Goal: Task Accomplishment & Management: Manage account settings

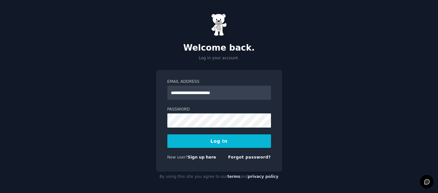
click at [215, 145] on button "Log In" at bounding box center [219, 141] width 104 height 14
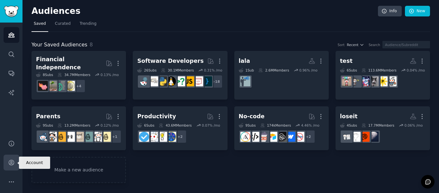
click at [11, 164] on icon "Sidebar" at bounding box center [11, 162] width 7 height 7
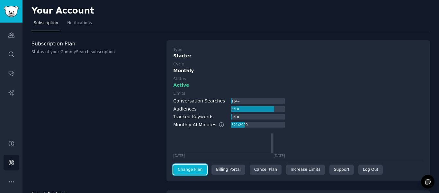
click at [192, 168] on link "Change Plan" at bounding box center [190, 169] width 34 height 10
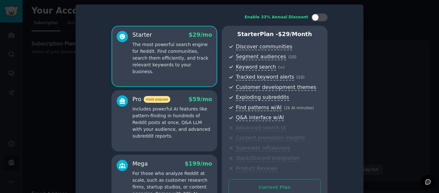
click at [198, 58] on p "The most powerful search engine for Reddit. Find communities, search them effic…" at bounding box center [173, 58] width 80 height 34
click at [318, 18] on div at bounding box center [320, 18] width 16 height 8
checkbox input "true"
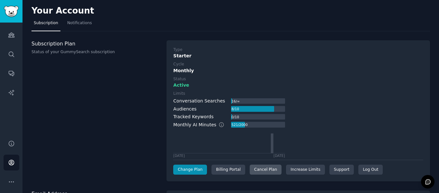
click at [260, 168] on div "Cancel Plan" at bounding box center [266, 169] width 32 height 10
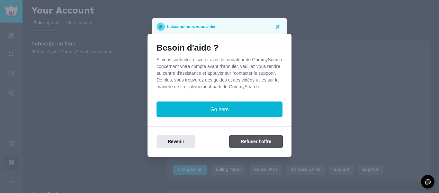
click at [255, 142] on button "Refuser l’offre" at bounding box center [256, 141] width 53 height 13
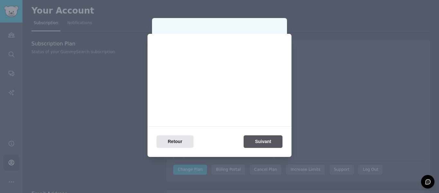
click at [255, 142] on div "Retour Suivant" at bounding box center [220, 141] width 144 height 13
click at [255, 142] on div "Besoin d'aide ? Si vous souhaitez discuter avec le fondateur de GummySearch con…" at bounding box center [220, 95] width 144 height 123
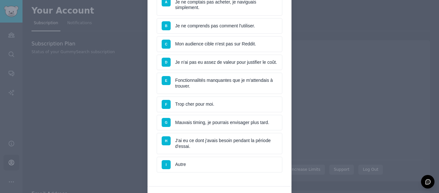
scroll to position [127, 0]
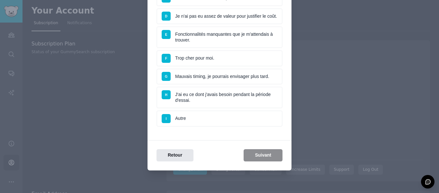
click at [230, 118] on li "I Autre" at bounding box center [220, 118] width 126 height 16
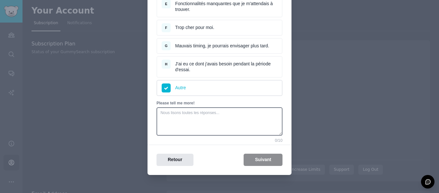
scroll to position [162, 0]
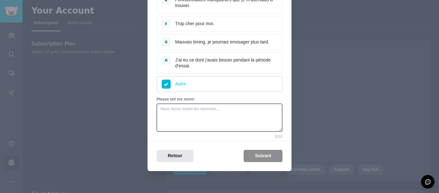
click at [248, 63] on li "H J'ai eu ce dont j'avais besoin pendant la période d'essai." at bounding box center [220, 63] width 126 height 22
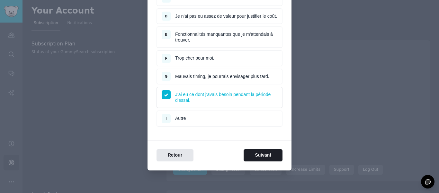
scroll to position [127, 0]
click at [263, 153] on button "Suivant" at bounding box center [263, 155] width 39 height 13
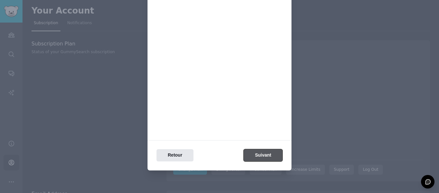
scroll to position [0, 0]
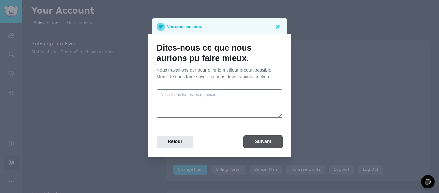
click at [277, 146] on button "Suivant" at bounding box center [263, 141] width 39 height 13
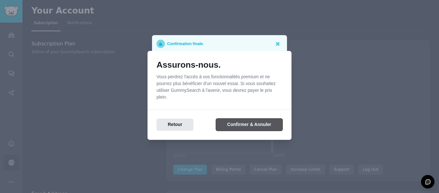
click at [262, 121] on button "Confirmer & Annuler" at bounding box center [249, 124] width 67 height 13
